Goal: Task Accomplishment & Management: Manage account settings

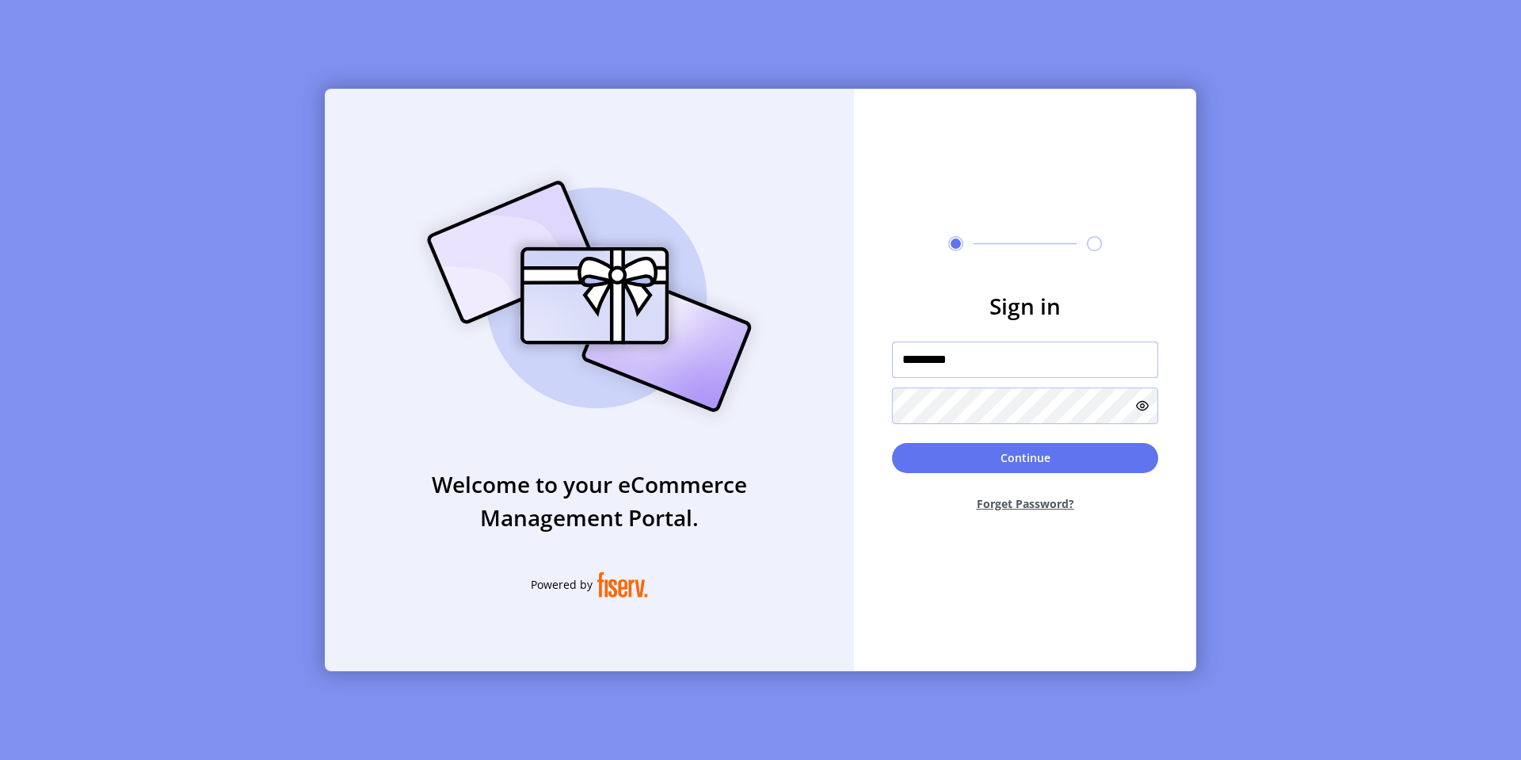
click at [976, 359] on input "*********" at bounding box center [1025, 359] width 266 height 36
type input "**********"
click at [892, 443] on button "Continue" at bounding box center [1025, 458] width 266 height 30
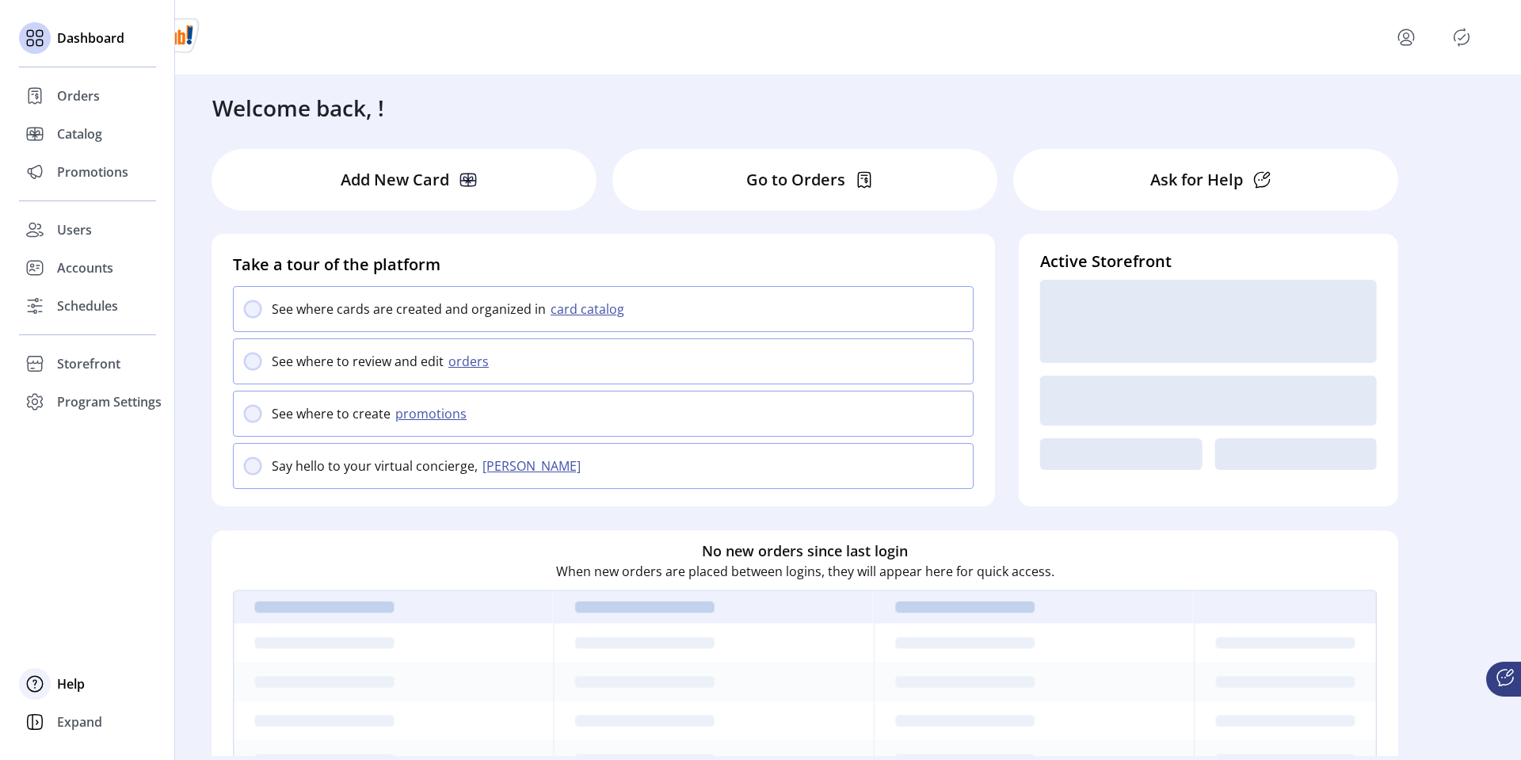
click at [67, 680] on span "Help" at bounding box center [71, 683] width 28 height 19
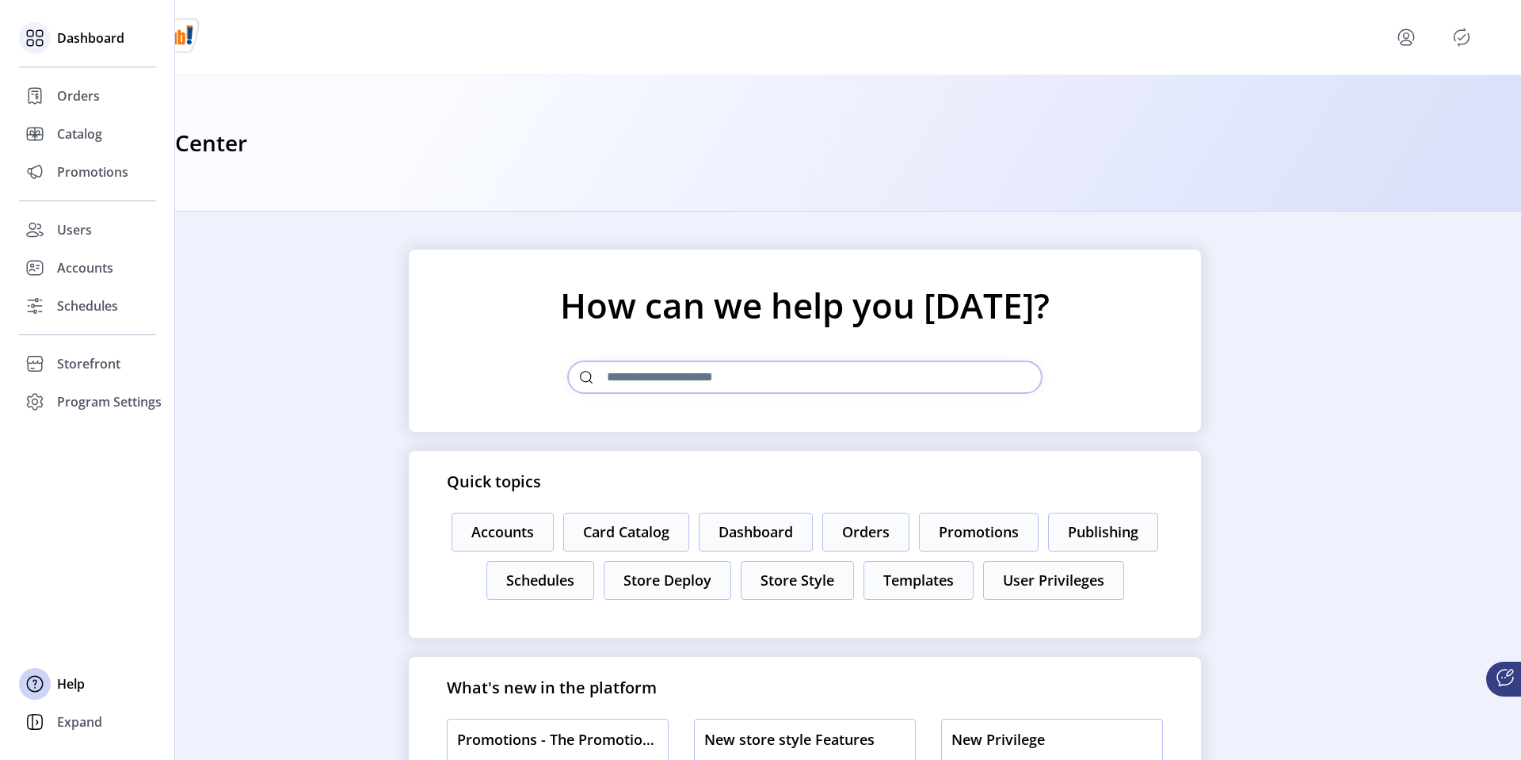
click at [46, 40] on icon at bounding box center [34, 37] width 25 height 25
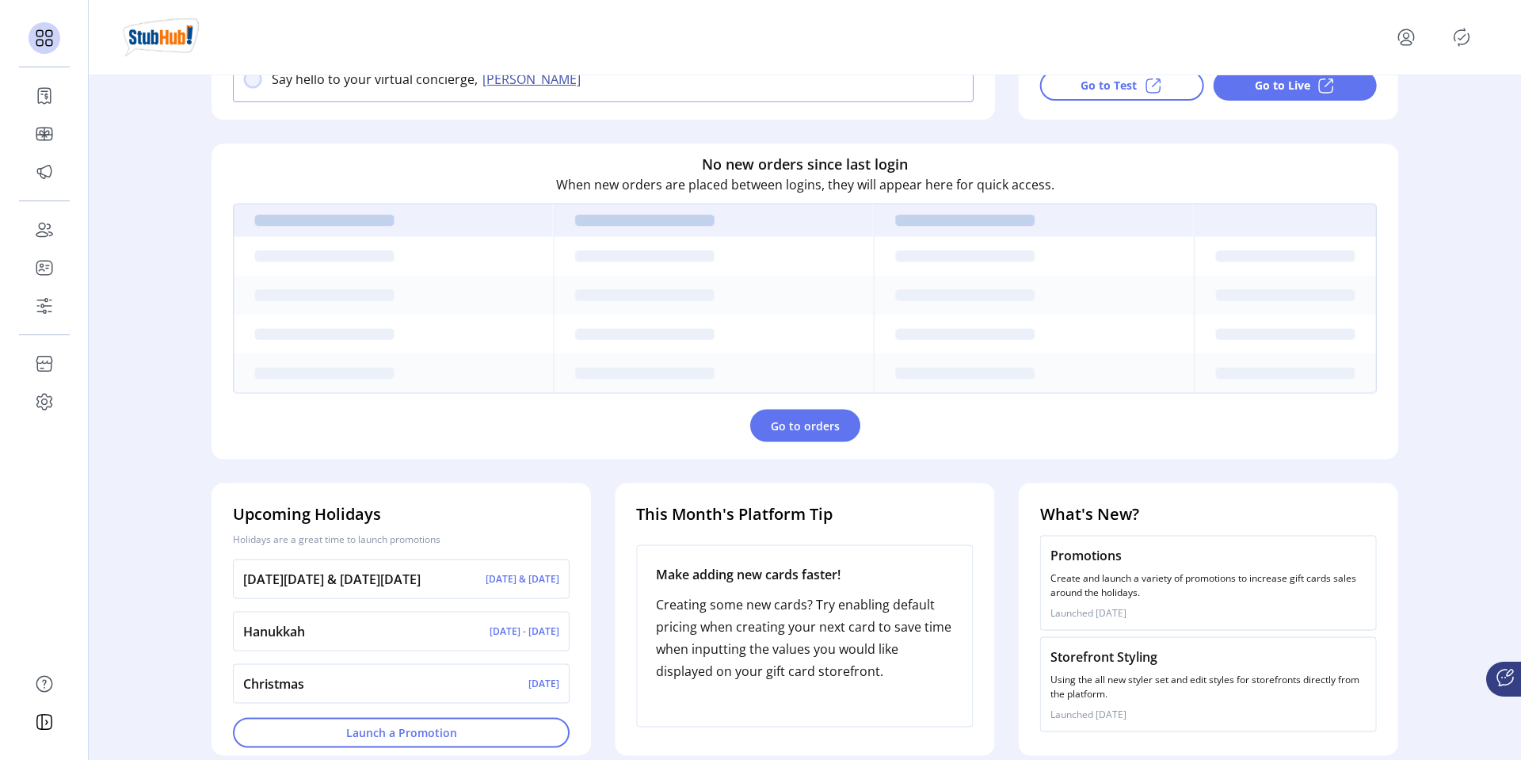
scroll to position [402, 0]
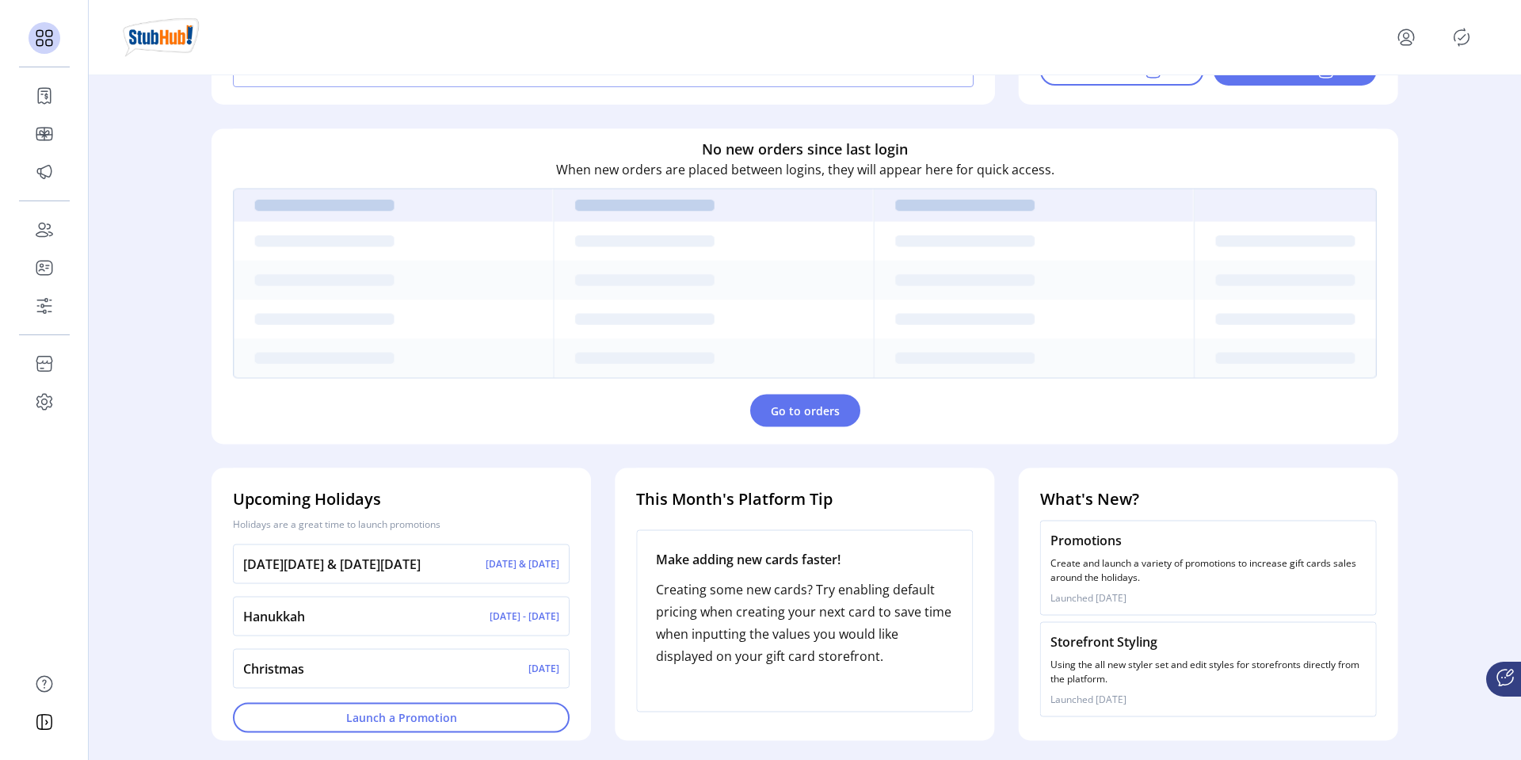
click at [1090, 568] on p "Create and launch a variety of promotions to increase gift cards sales around t…" at bounding box center [1208, 569] width 316 height 29
click at [1083, 685] on div "Storefront Styling Using the all new styler set and edit styles for storefronts…" at bounding box center [1208, 668] width 337 height 95
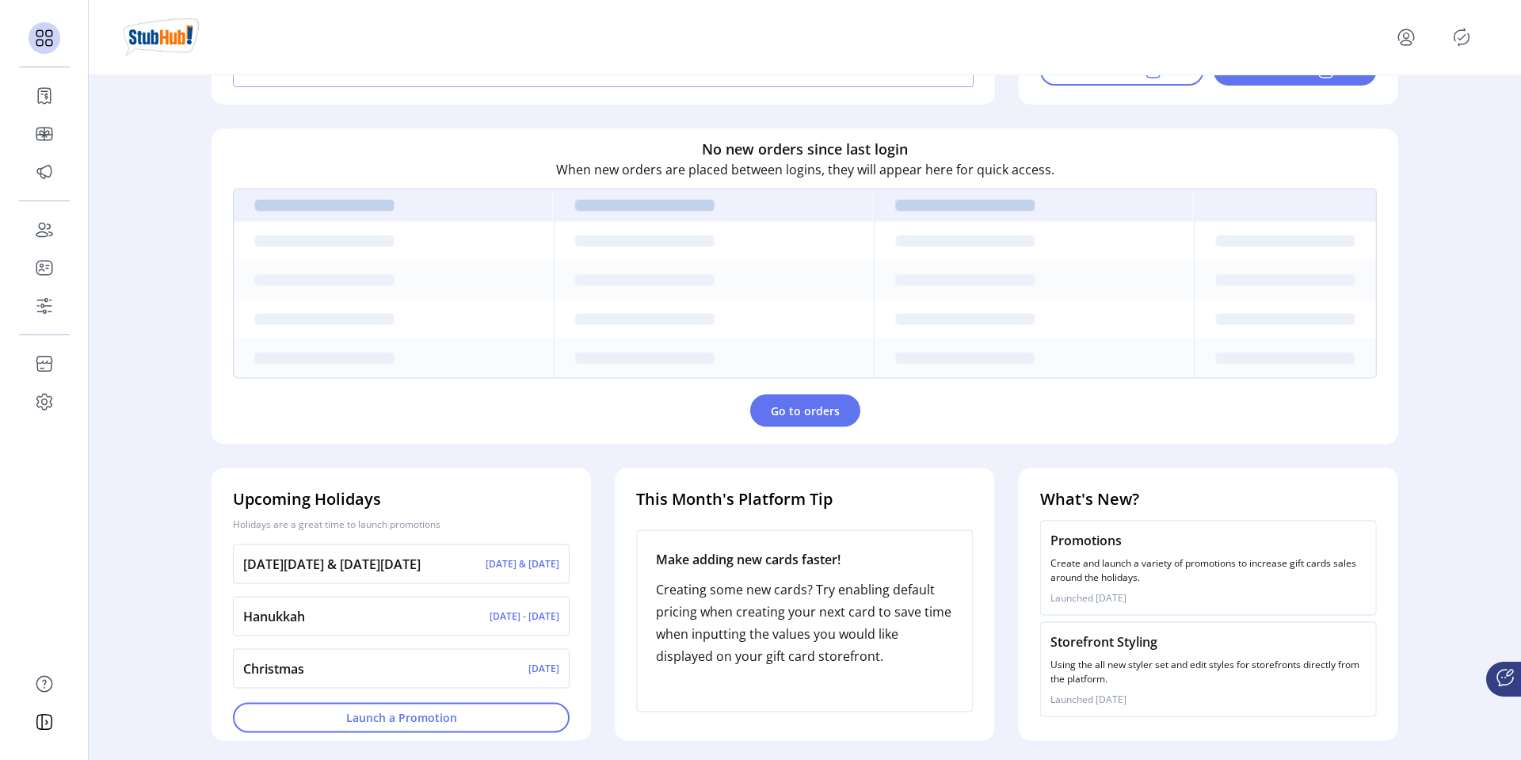
click at [884, 631] on p "Creating some new cards? Try enabling default pricing when creating your next c…" at bounding box center [804, 621] width 297 height 89
click at [813, 506] on h4 "This Month's Platform Tip" at bounding box center [804, 498] width 337 height 24
click at [813, 570] on div "Make adding new cards faster! Creating some new cards? Try enabling default pri…" at bounding box center [804, 620] width 337 height 182
drag, startPoint x: 813, startPoint y: 570, endPoint x: 807, endPoint y: 635, distance: 65.2
click at [807, 635] on div "Make adding new cards faster! Creating some new cards? Try enabling default pri…" at bounding box center [804, 620] width 337 height 182
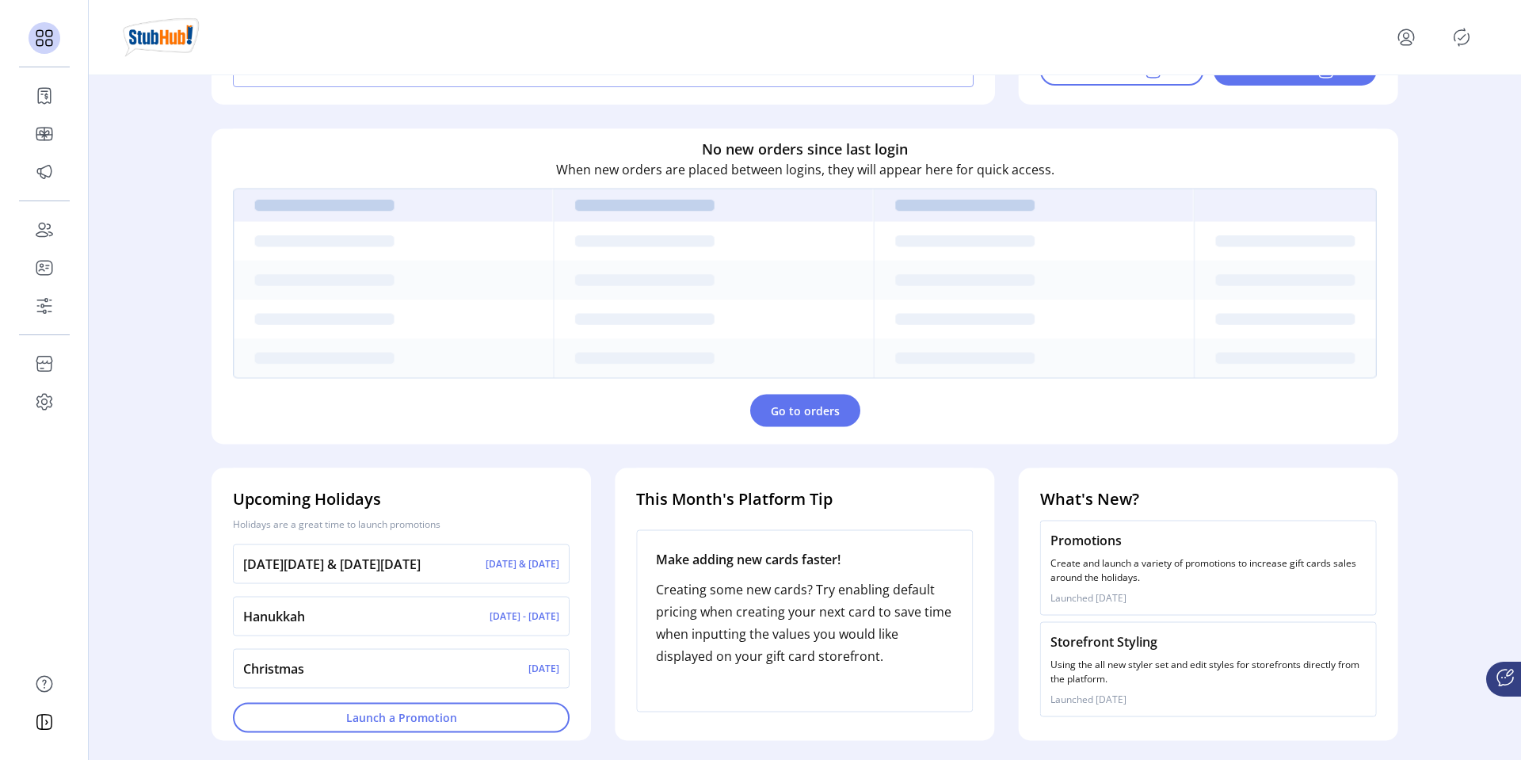
drag, startPoint x: 807, startPoint y: 635, endPoint x: 781, endPoint y: 601, distance: 42.9
click at [781, 601] on p "Creating some new cards? Try enabling default pricing when creating your next c…" at bounding box center [804, 621] width 297 height 89
click at [535, 570] on p "Nov 28th & Dec 1st, 2025" at bounding box center [523, 563] width 74 height 14
click at [532, 497] on h4 "Upcoming Holidays" at bounding box center [401, 498] width 337 height 24
click at [532, 575] on div "Black Friday & Cyber Monday Nov 28th & Dec 1st, 2025" at bounding box center [401, 563] width 337 height 40
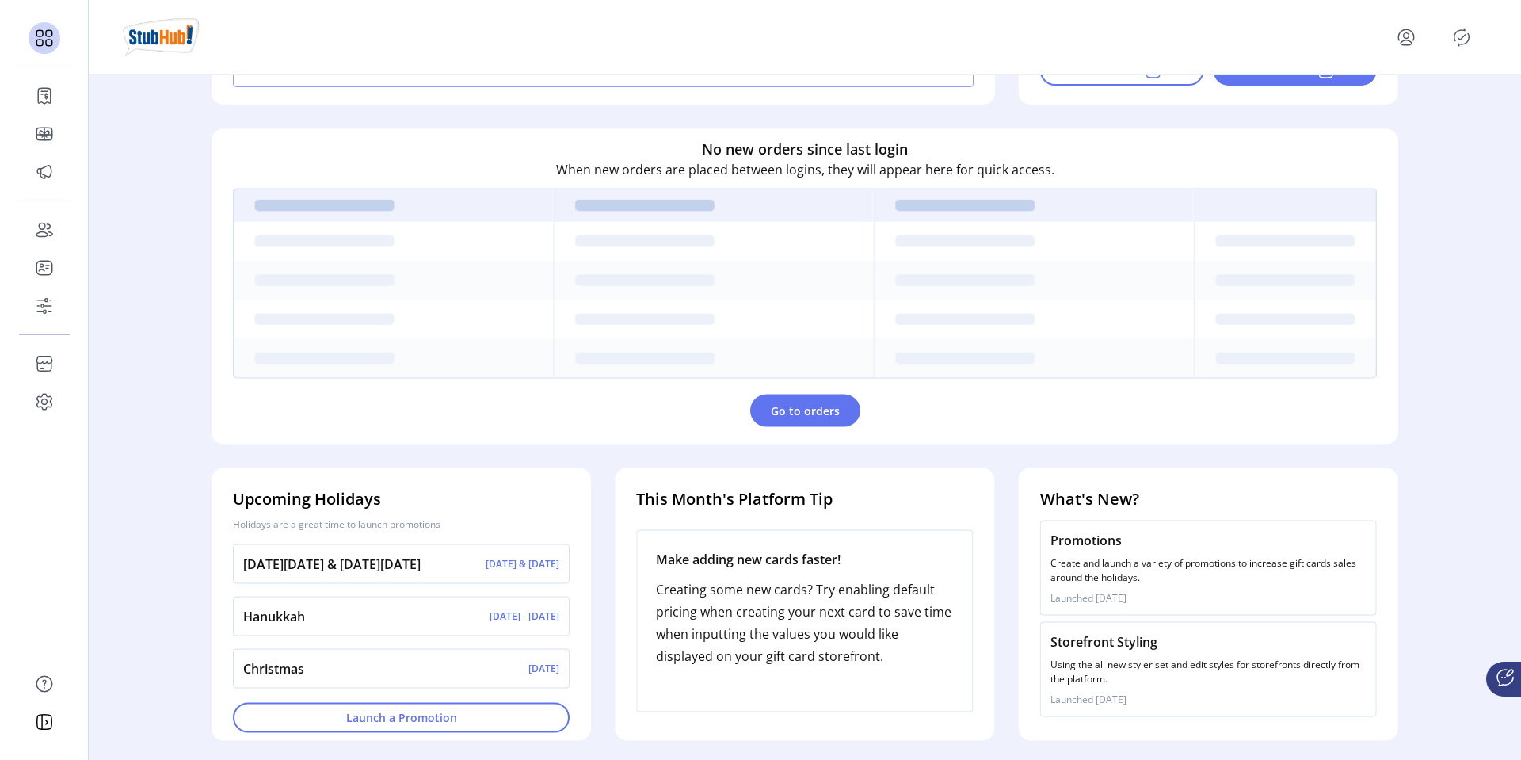
click at [532, 653] on div "Christmas Dec 25th, 2025" at bounding box center [401, 668] width 337 height 40
click at [1102, 703] on p "Launched April 16th, 2025" at bounding box center [1208, 699] width 316 height 14
click at [1122, 586] on div "Promotions Create and launch a variety of promotions to increase gift cards sal…" at bounding box center [1208, 567] width 337 height 95
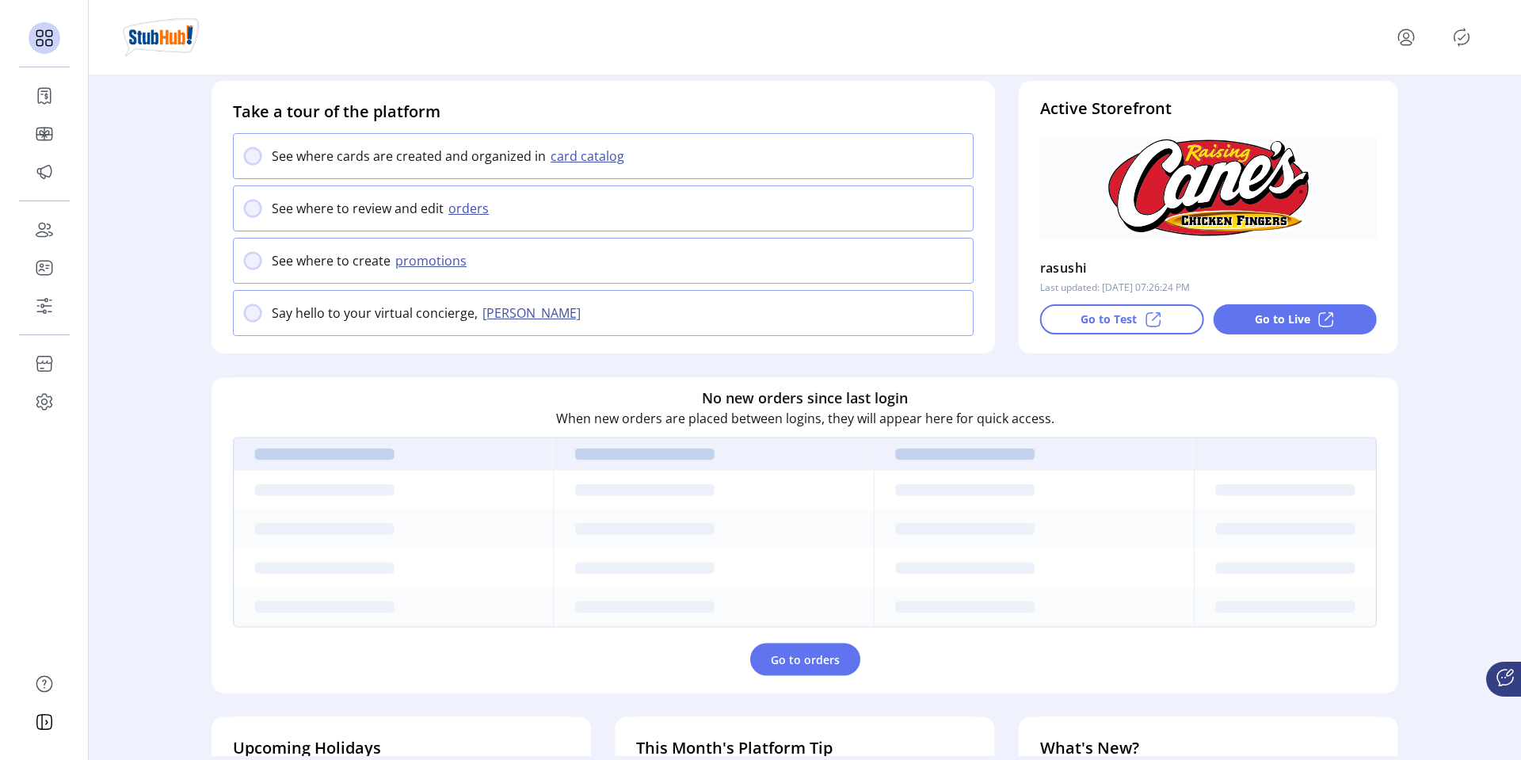
scroll to position [0, 0]
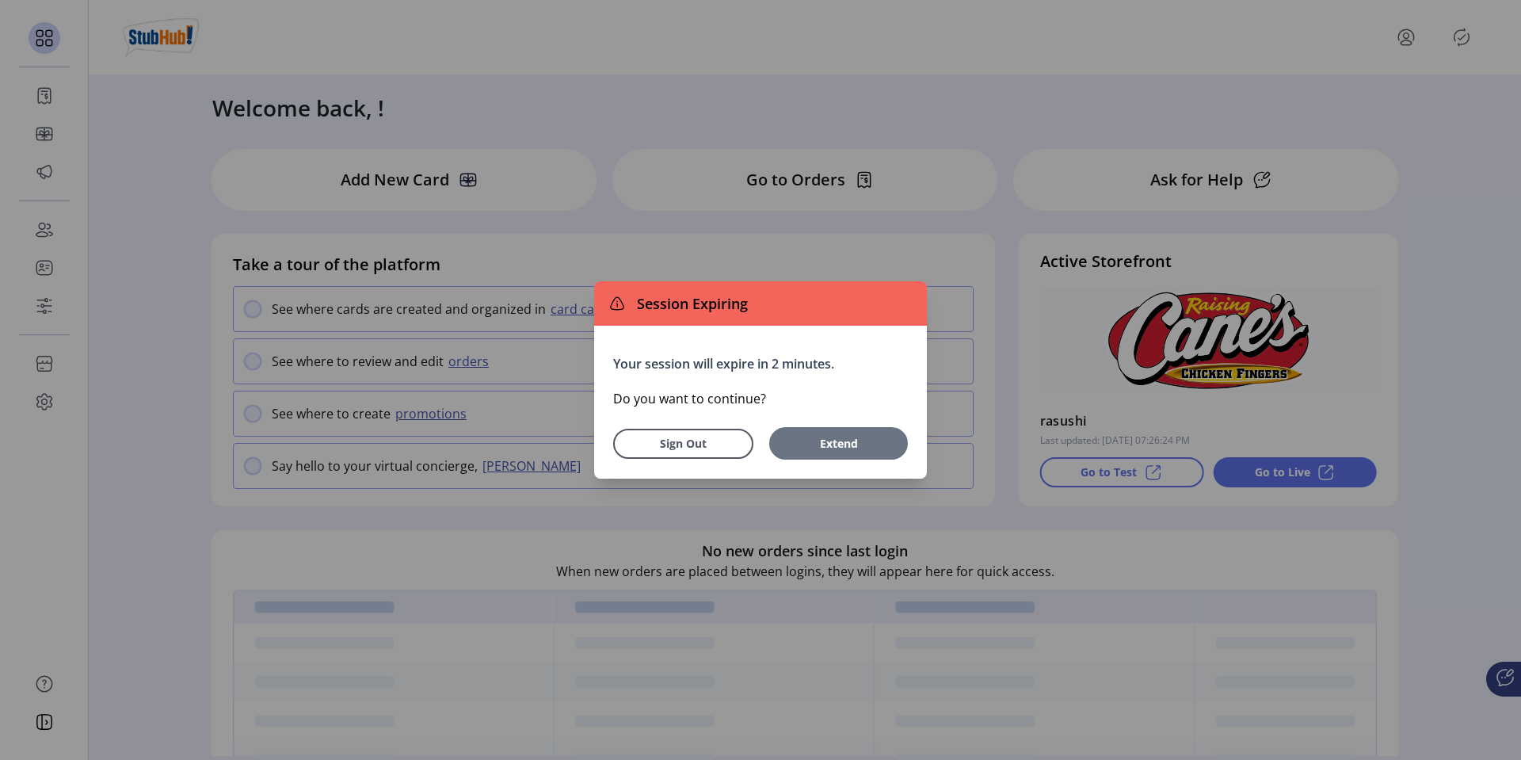
click at [835, 438] on span "Extend" at bounding box center [838, 443] width 123 height 17
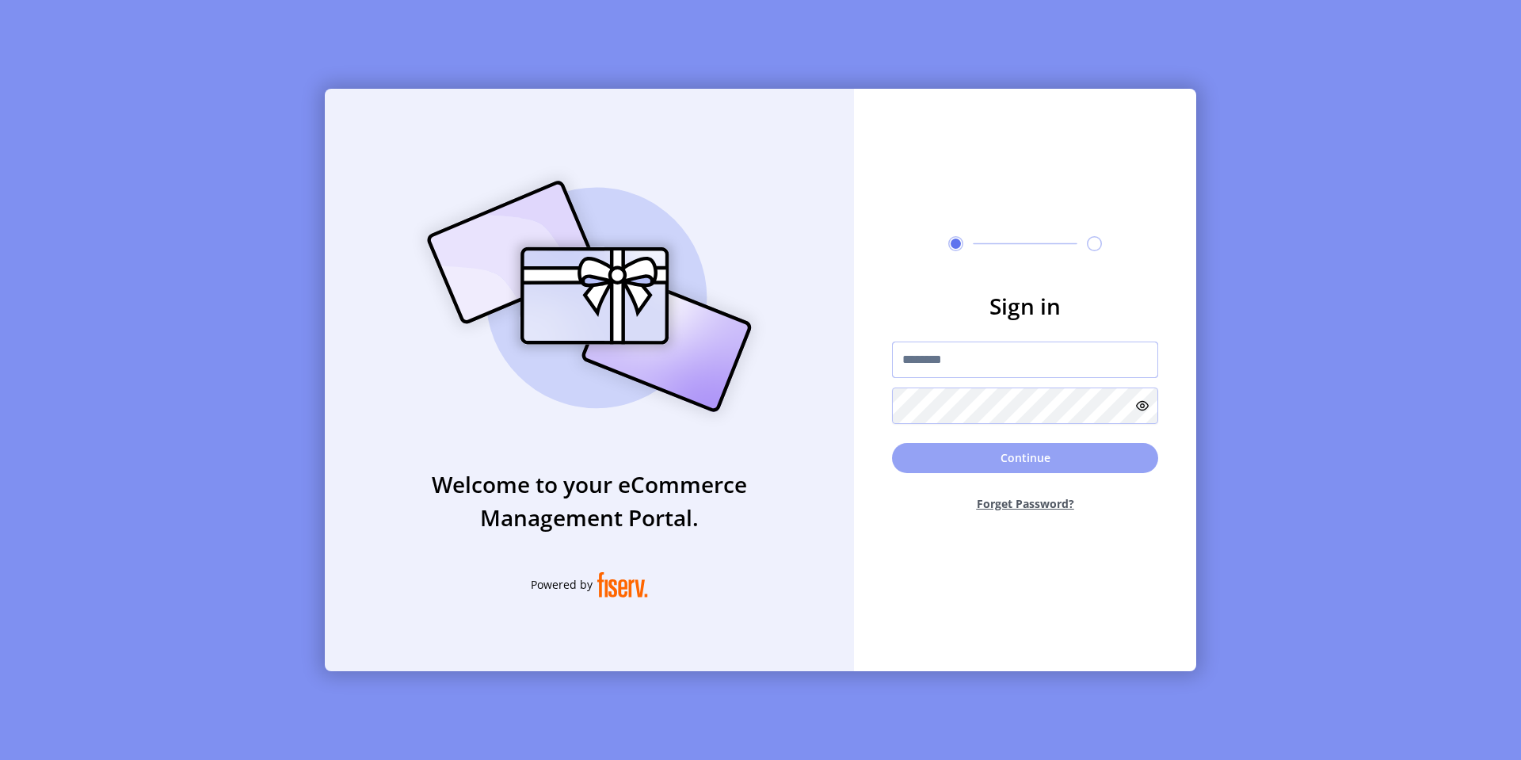
type input "**********"
click at [985, 457] on button "Continue" at bounding box center [1025, 458] width 266 height 30
